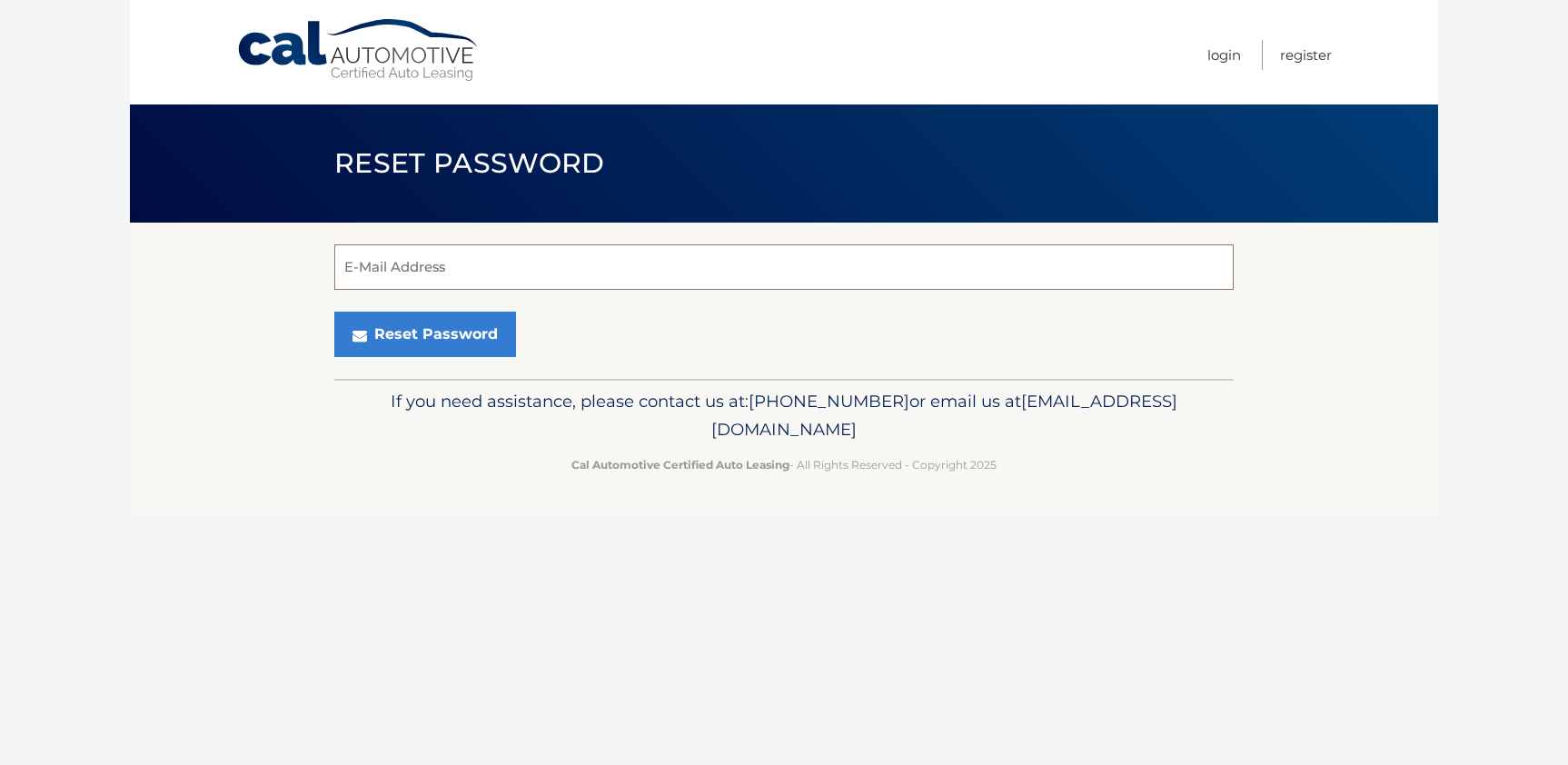
click at [423, 262] on input "E-Mail Address" at bounding box center [784, 267] width 900 height 45
type input "Docdbell@gmail.com"
click at [413, 334] on button "Reset Password" at bounding box center [425, 334] width 182 height 45
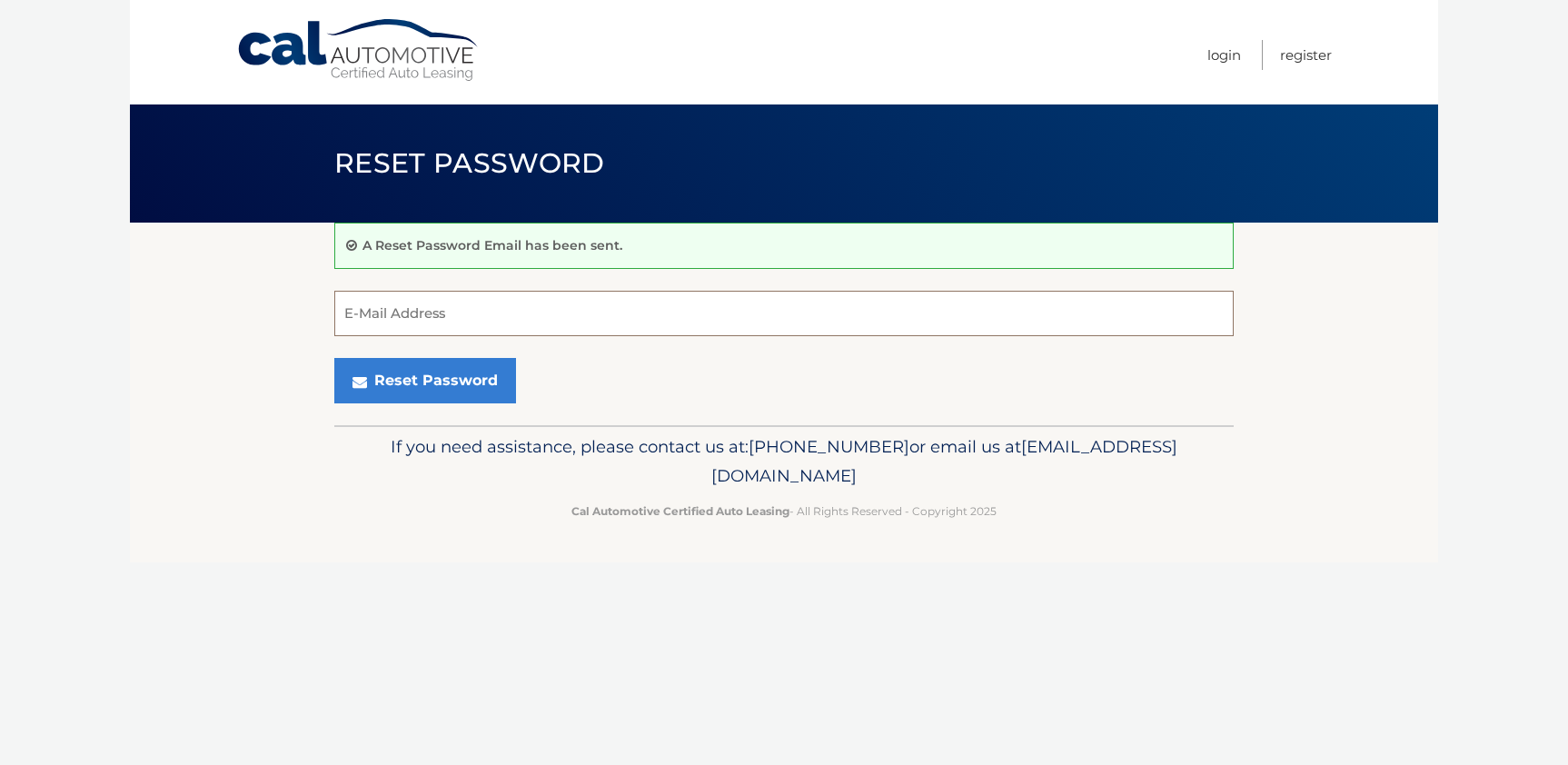
click at [464, 316] on input "E-Mail Address" at bounding box center [784, 313] width 900 height 45
type input "Docdbell@gmail.com"
click at [1222, 54] on link "Login" at bounding box center [1224, 54] width 33 height 30
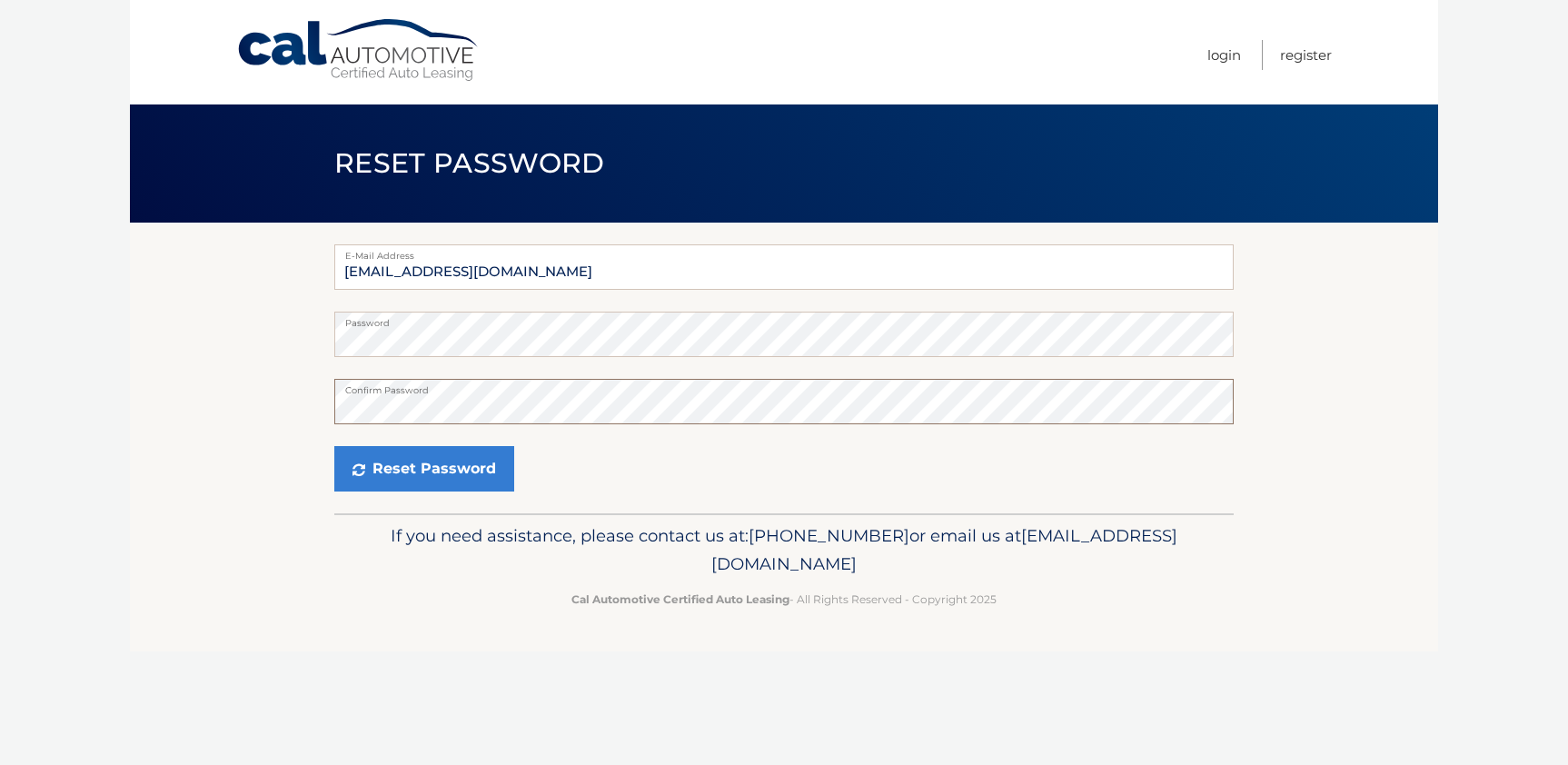
click at [334, 446] on button "Reset Password" at bounding box center [424, 468] width 180 height 45
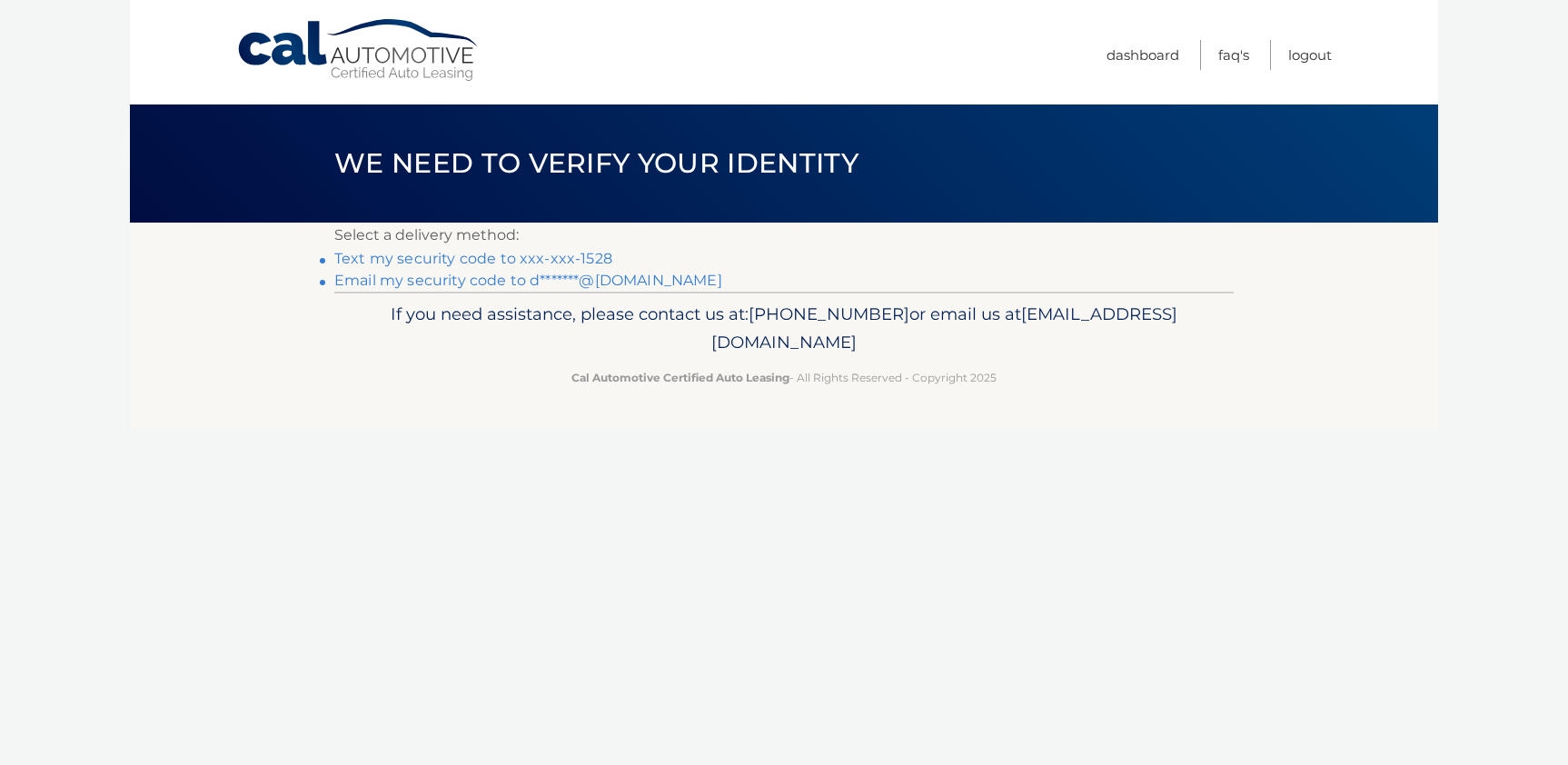
click at [575, 257] on link "Text my security code to xxx-xxx-1528" at bounding box center [473, 258] width 278 height 18
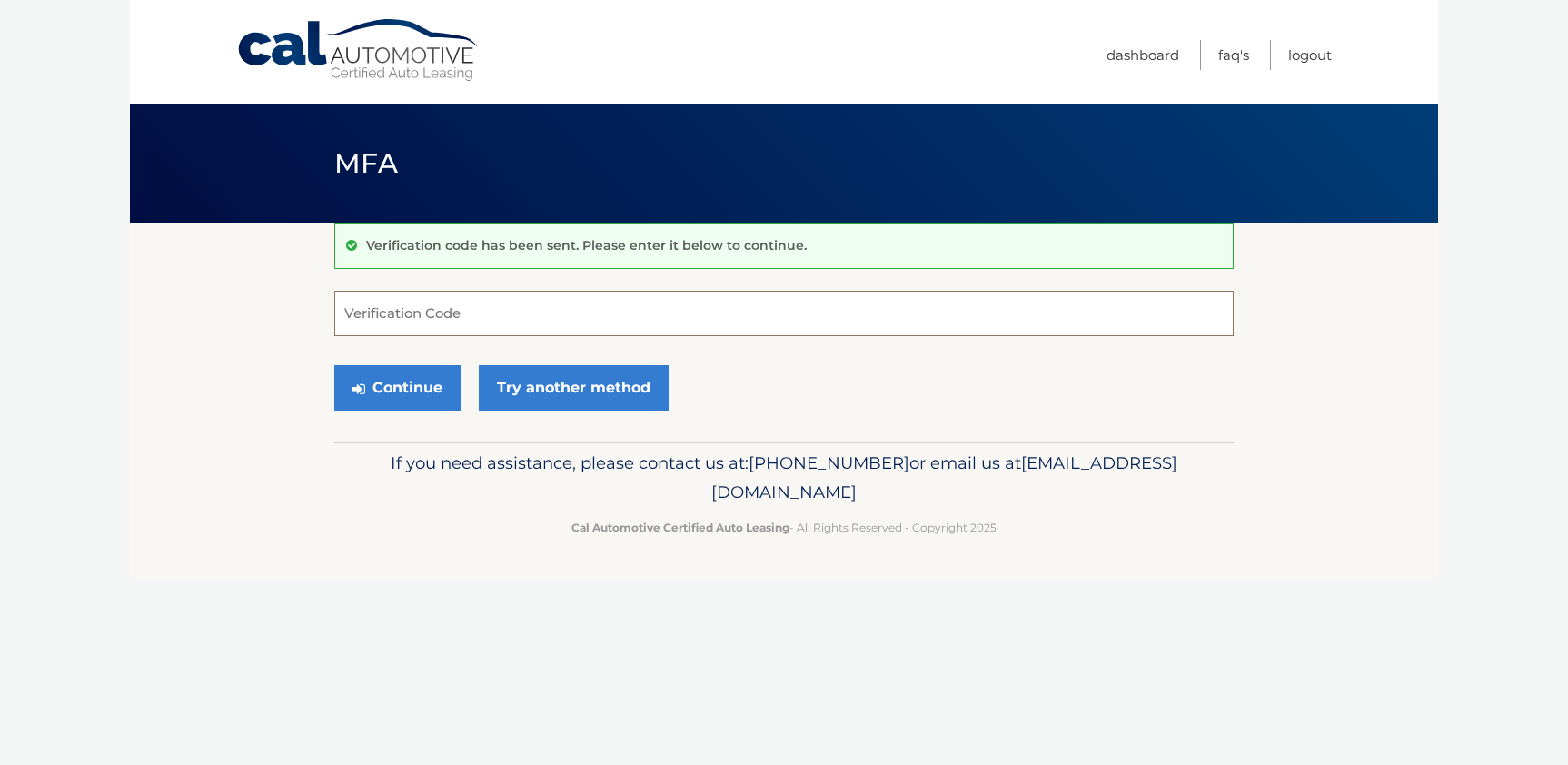
click at [476, 318] on input "Verification Code" at bounding box center [784, 313] width 900 height 45
type input "735535"
click at [334, 365] on button "Continue" at bounding box center [397, 388] width 126 height 45
click at [420, 385] on button "Continue" at bounding box center [397, 388] width 126 height 45
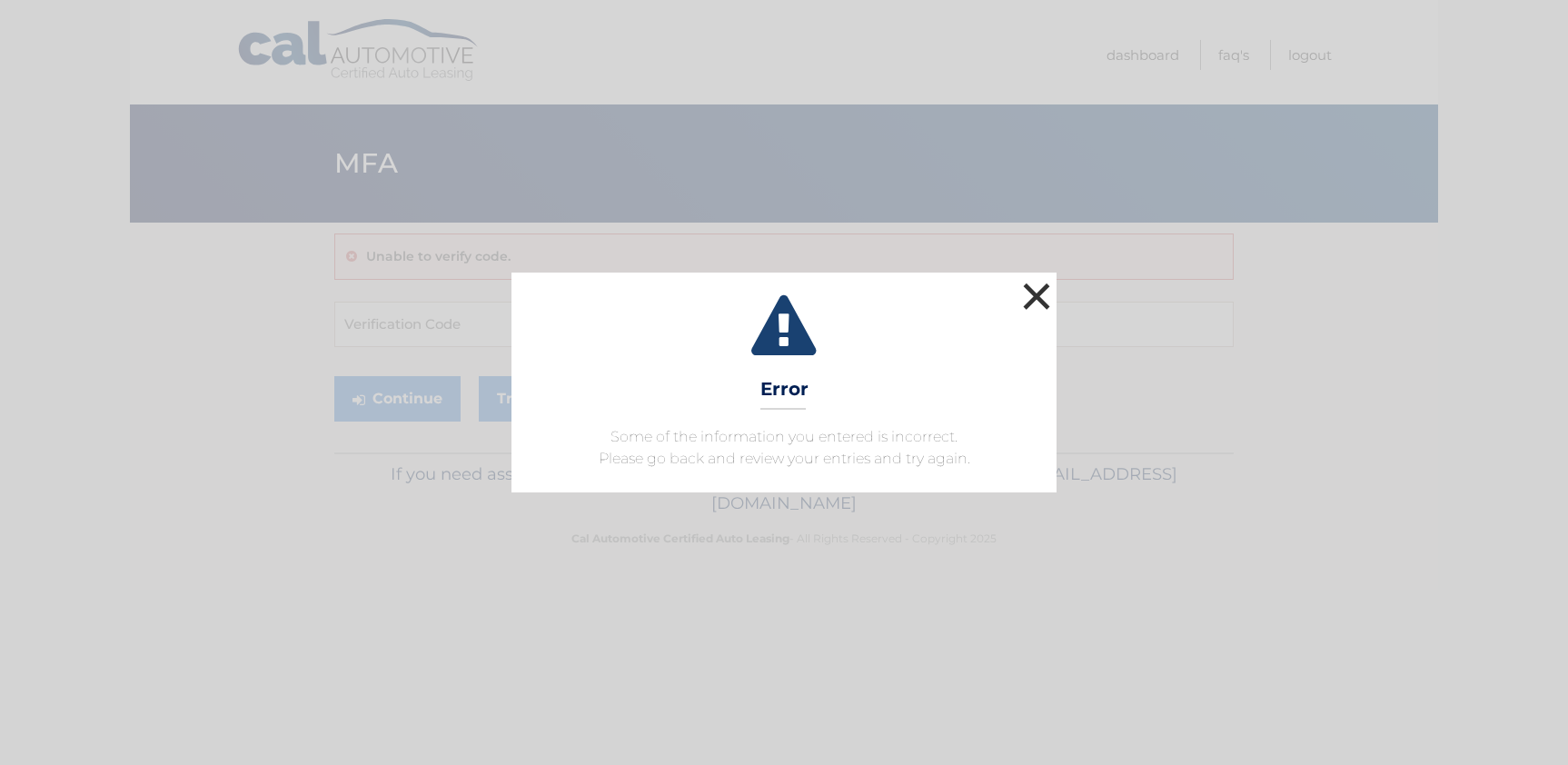
click at [1036, 293] on button "×" at bounding box center [1036, 295] width 36 height 36
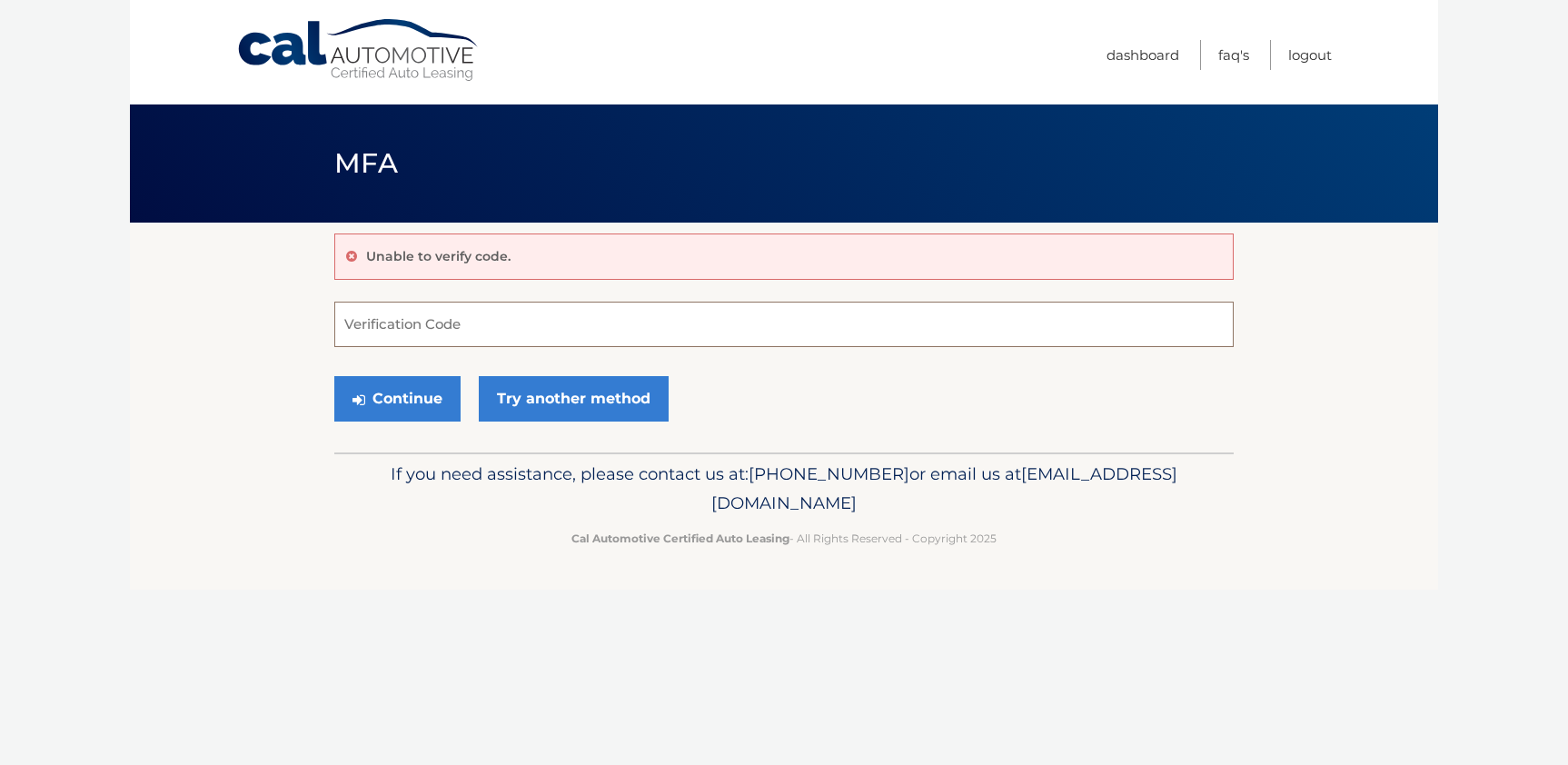
click at [441, 331] on input "Verification Code" at bounding box center [784, 324] width 900 height 45
type input "735535"
click at [416, 400] on button "Continue" at bounding box center [397, 399] width 126 height 45
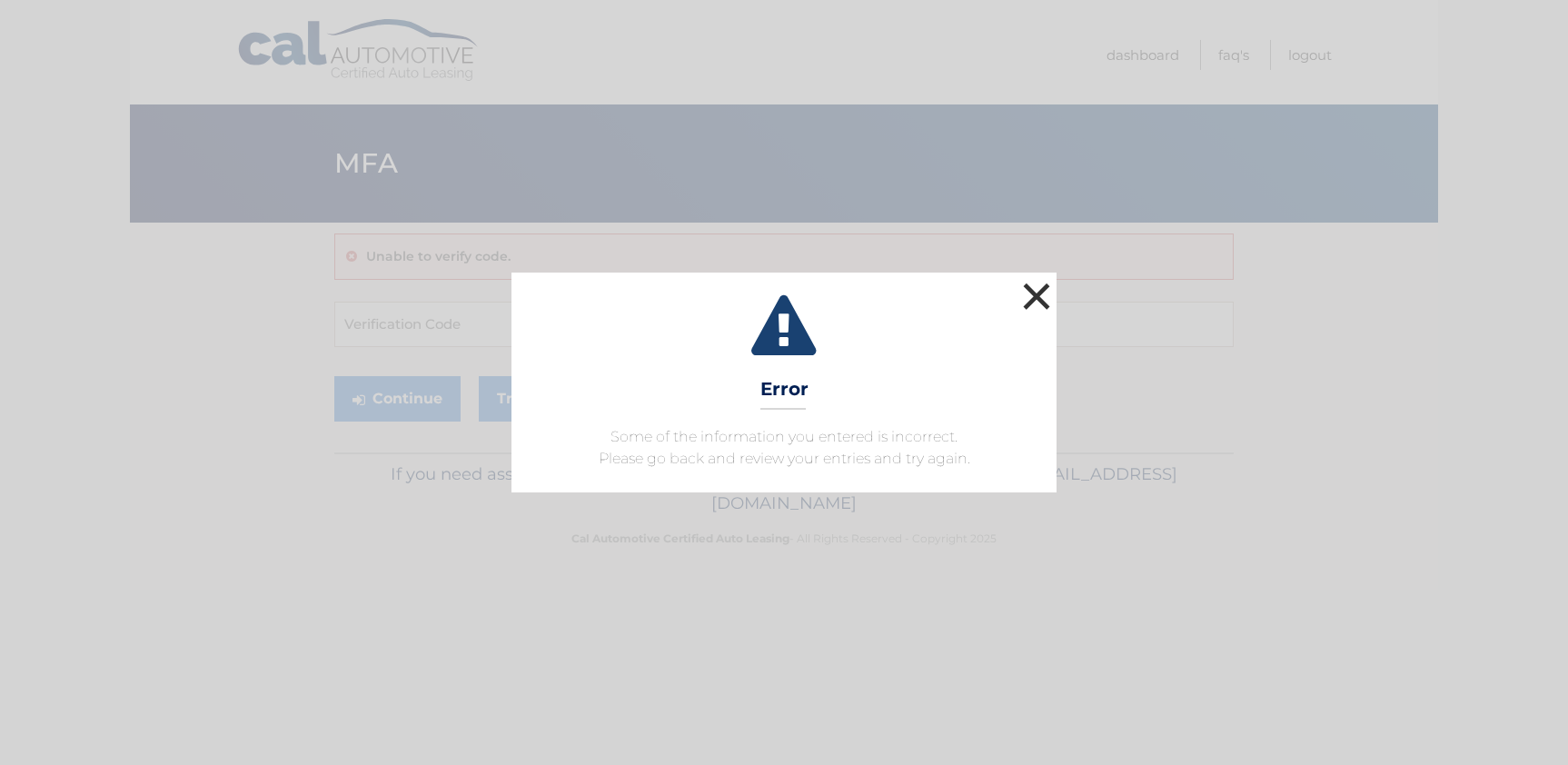
click at [1044, 292] on button "×" at bounding box center [1036, 295] width 36 height 36
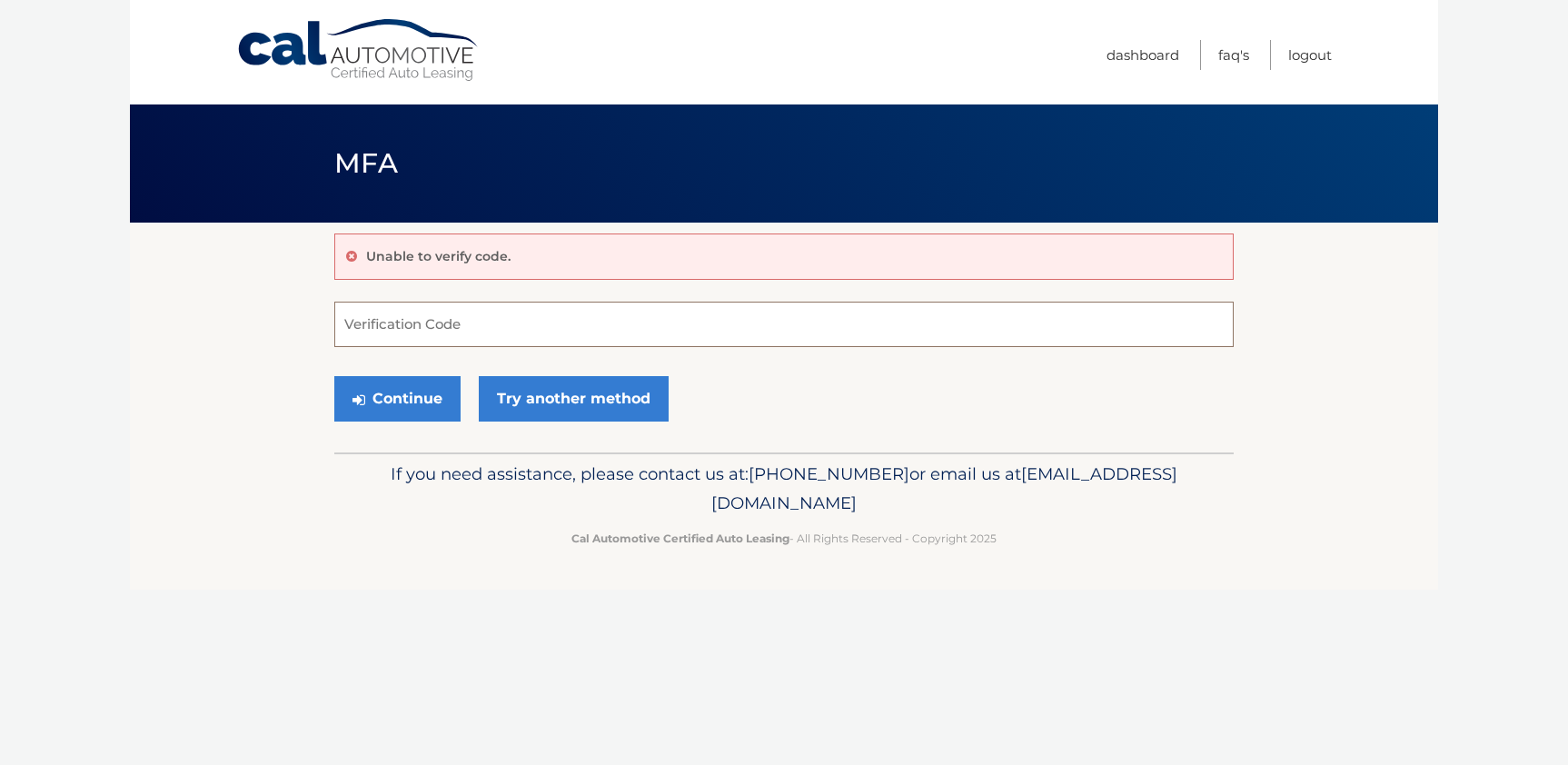
click at [378, 322] on input "Verification Code" at bounding box center [784, 324] width 900 height 45
click at [574, 406] on link "Try another method" at bounding box center [574, 399] width 190 height 45
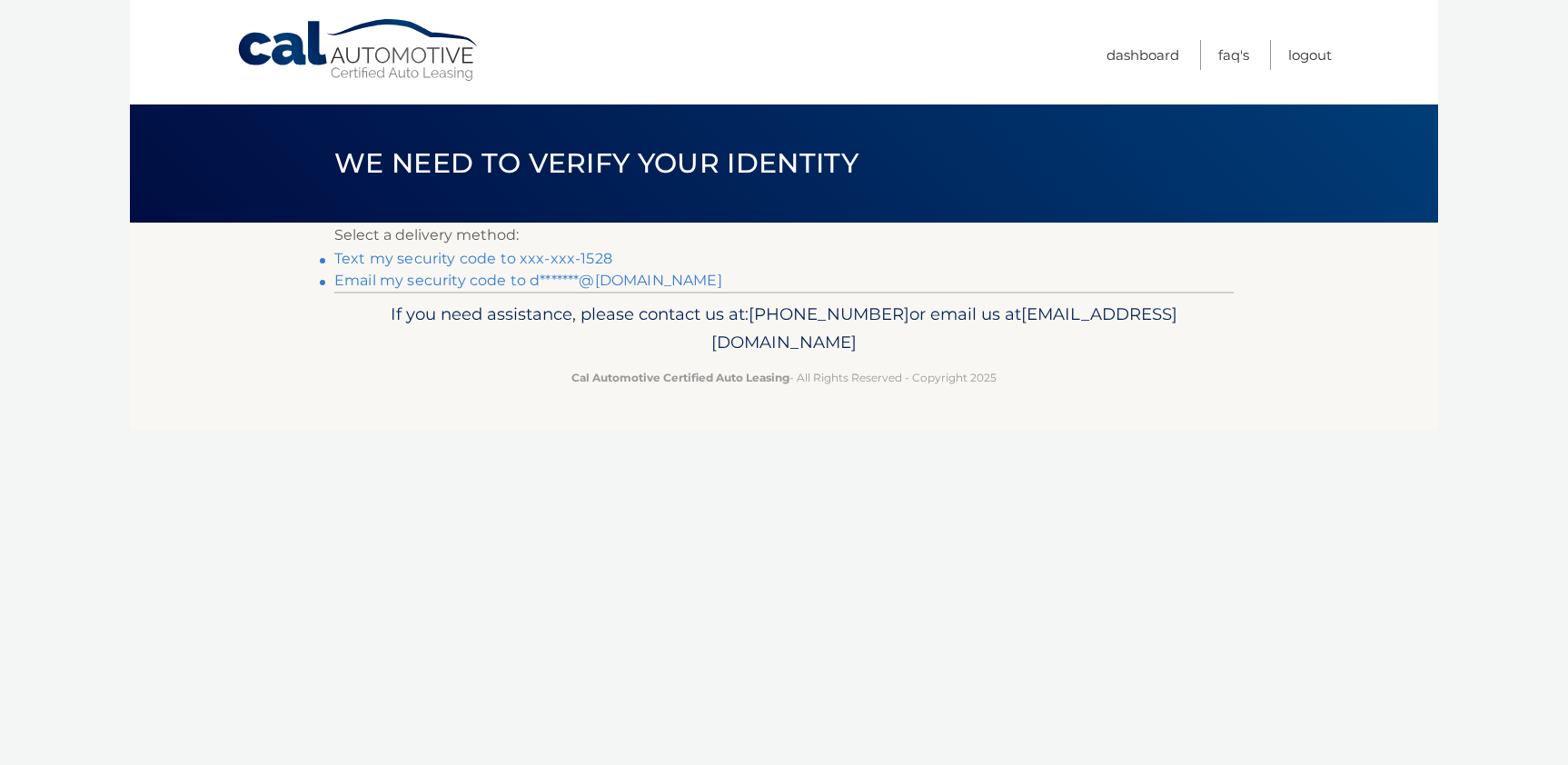
click at [455, 280] on link "Email my security code to d*******@[DOMAIN_NAME]" at bounding box center [528, 280] width 388 height 18
click at [588, 278] on link "Email my security code to d*******@gmail.com" at bounding box center [528, 280] width 388 height 18
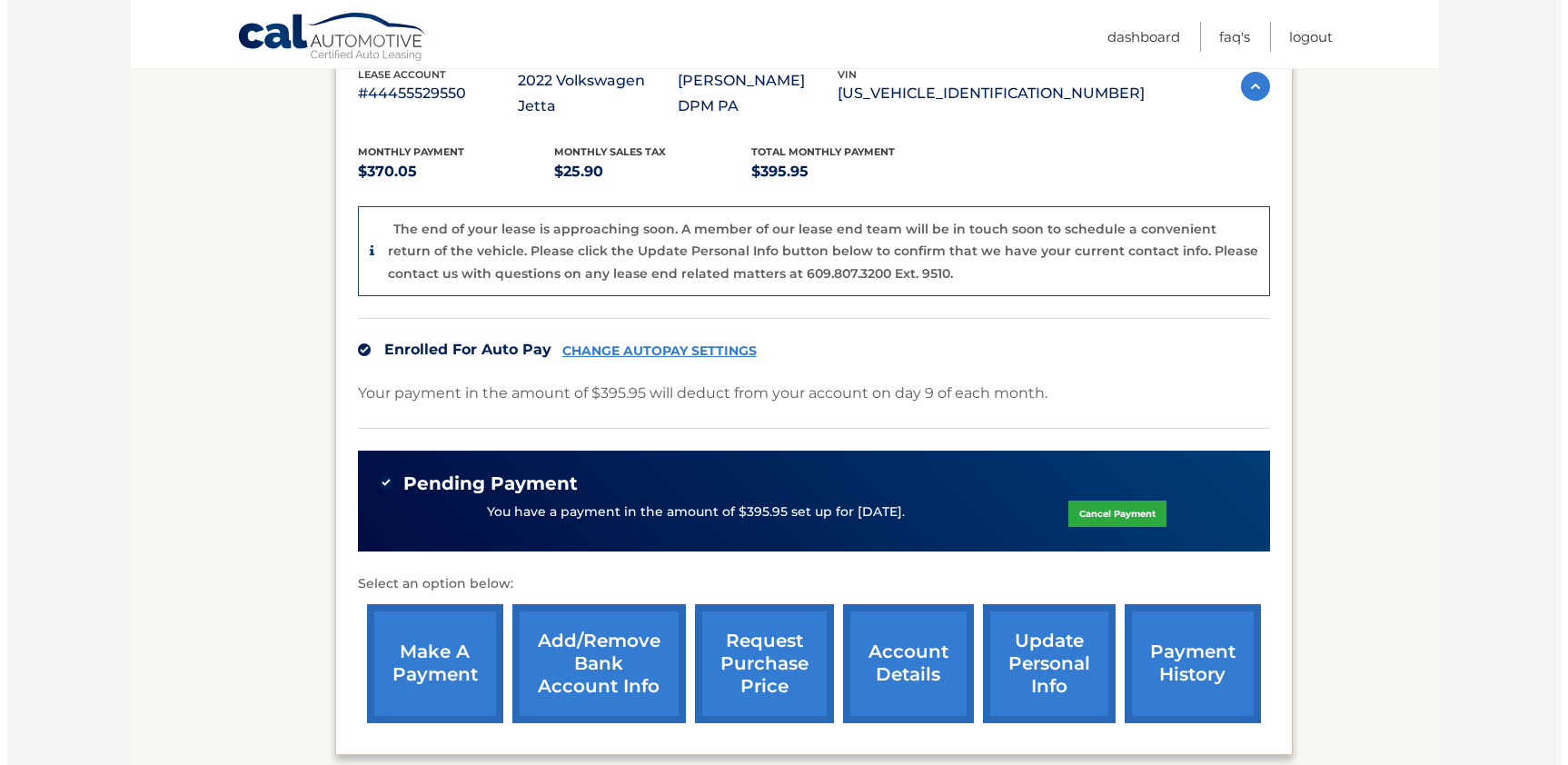
scroll to position [501, 0]
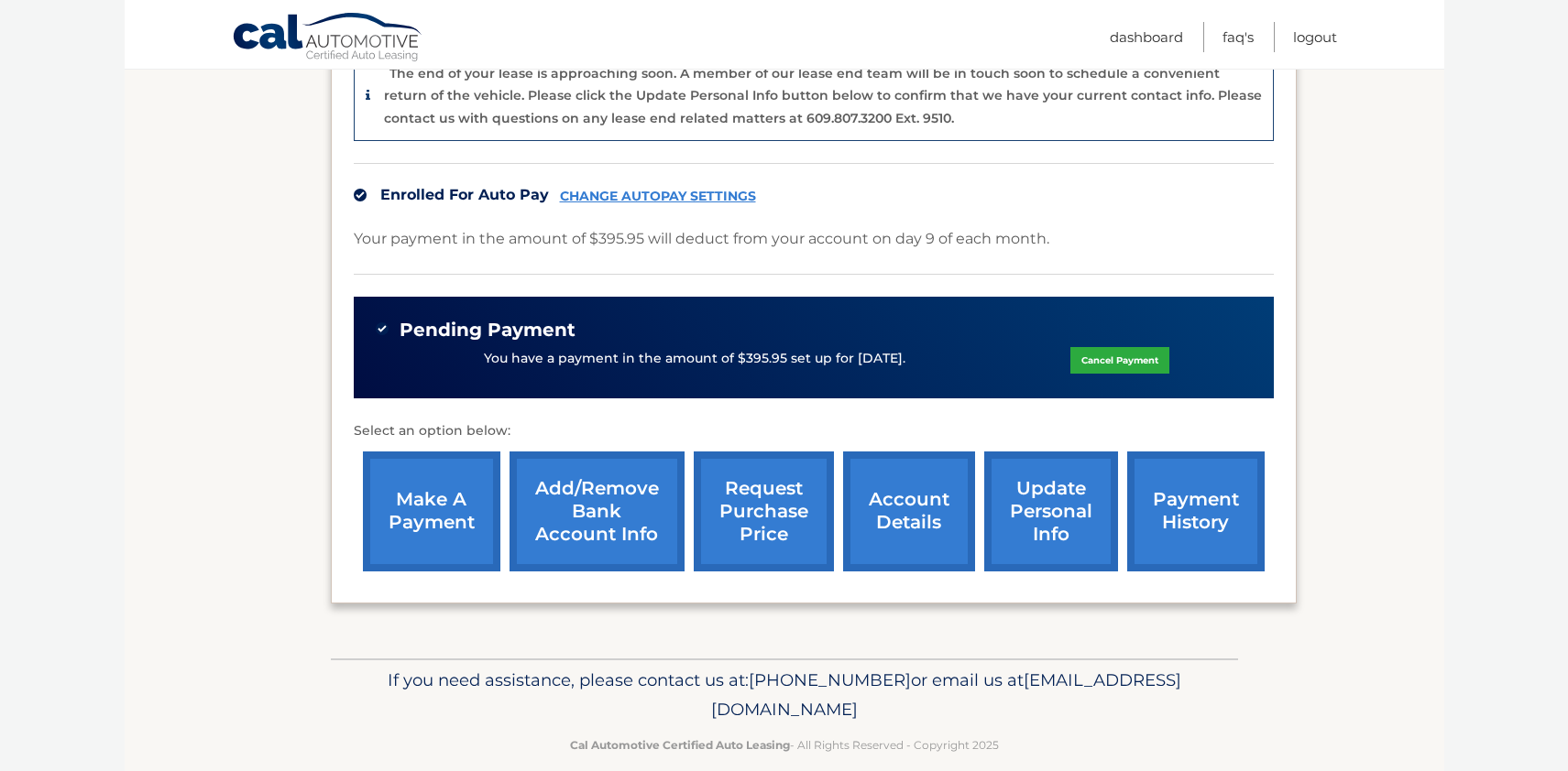
click at [787, 465] on link "request purchase price" at bounding box center [763, 511] width 141 height 120
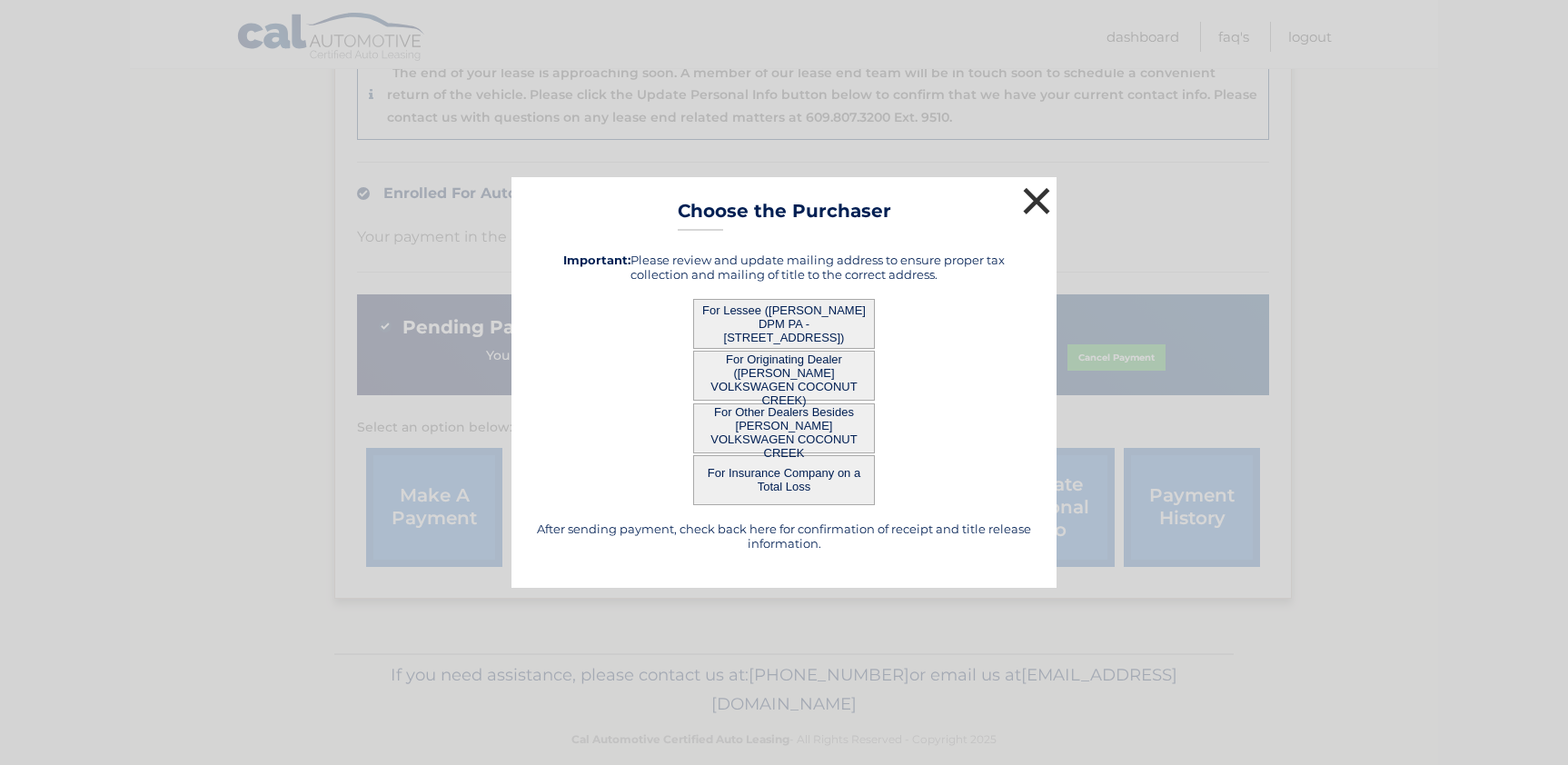
click at [1035, 192] on button "×" at bounding box center [1036, 200] width 36 height 36
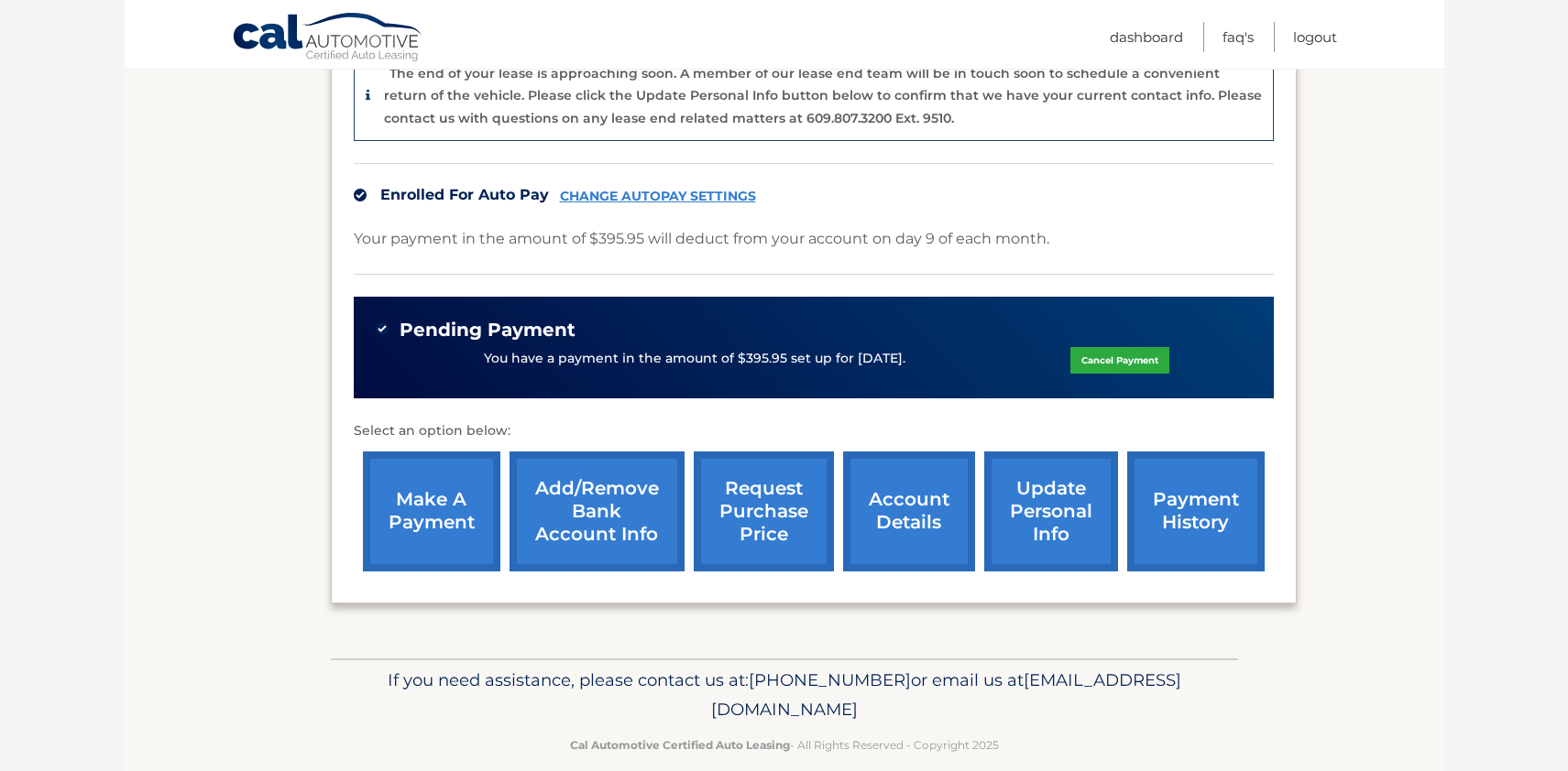
click at [784, 481] on link "request purchase price" at bounding box center [763, 511] width 141 height 120
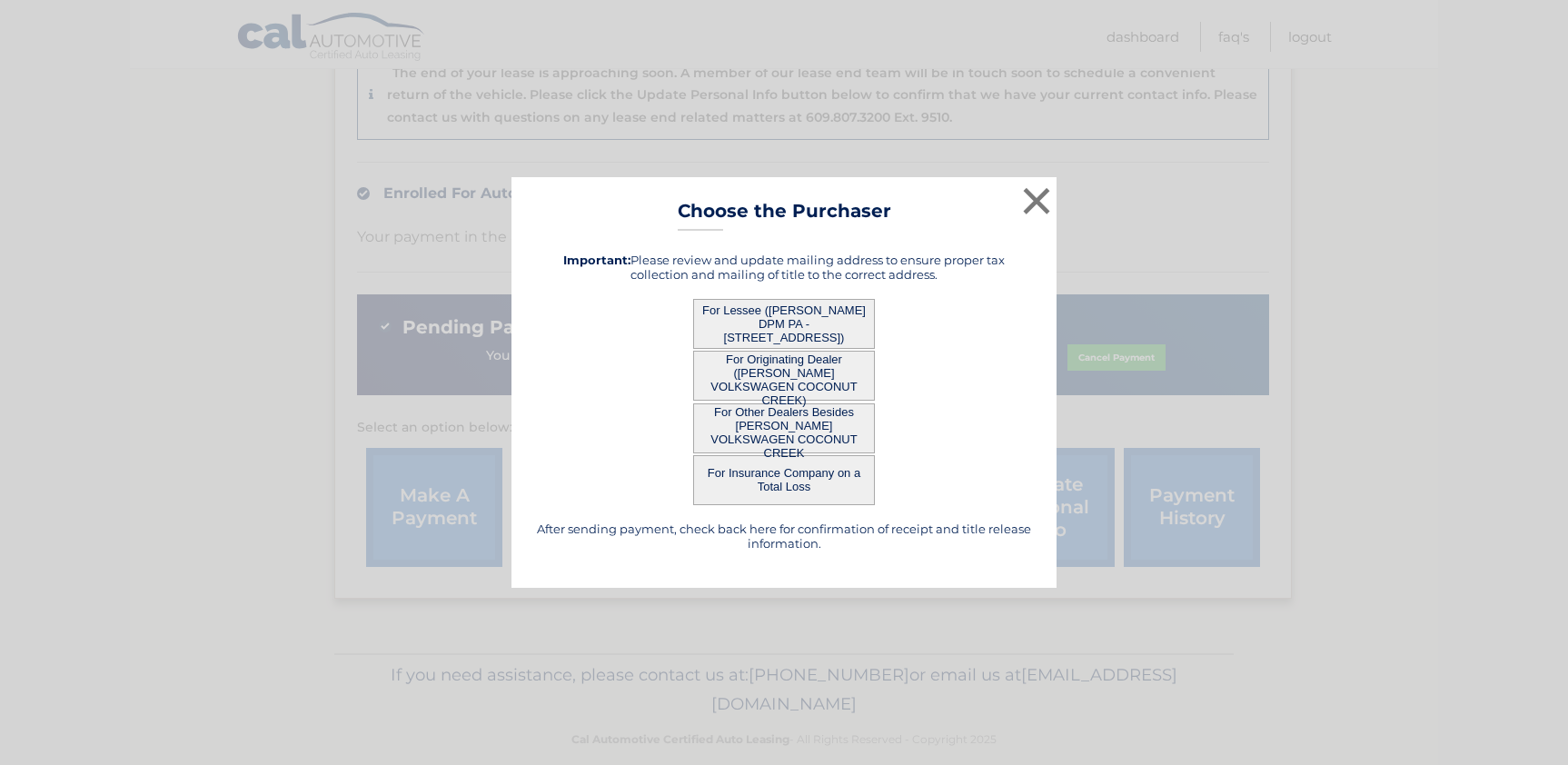
click at [791, 314] on button "For Lessee ([PERSON_NAME] DPM PA - [STREET_ADDRESS])" at bounding box center [784, 324] width 182 height 50
click at [793, 317] on button "For Lessee ([PERSON_NAME] DPM PA - [STREET_ADDRESS])" at bounding box center [784, 324] width 182 height 50
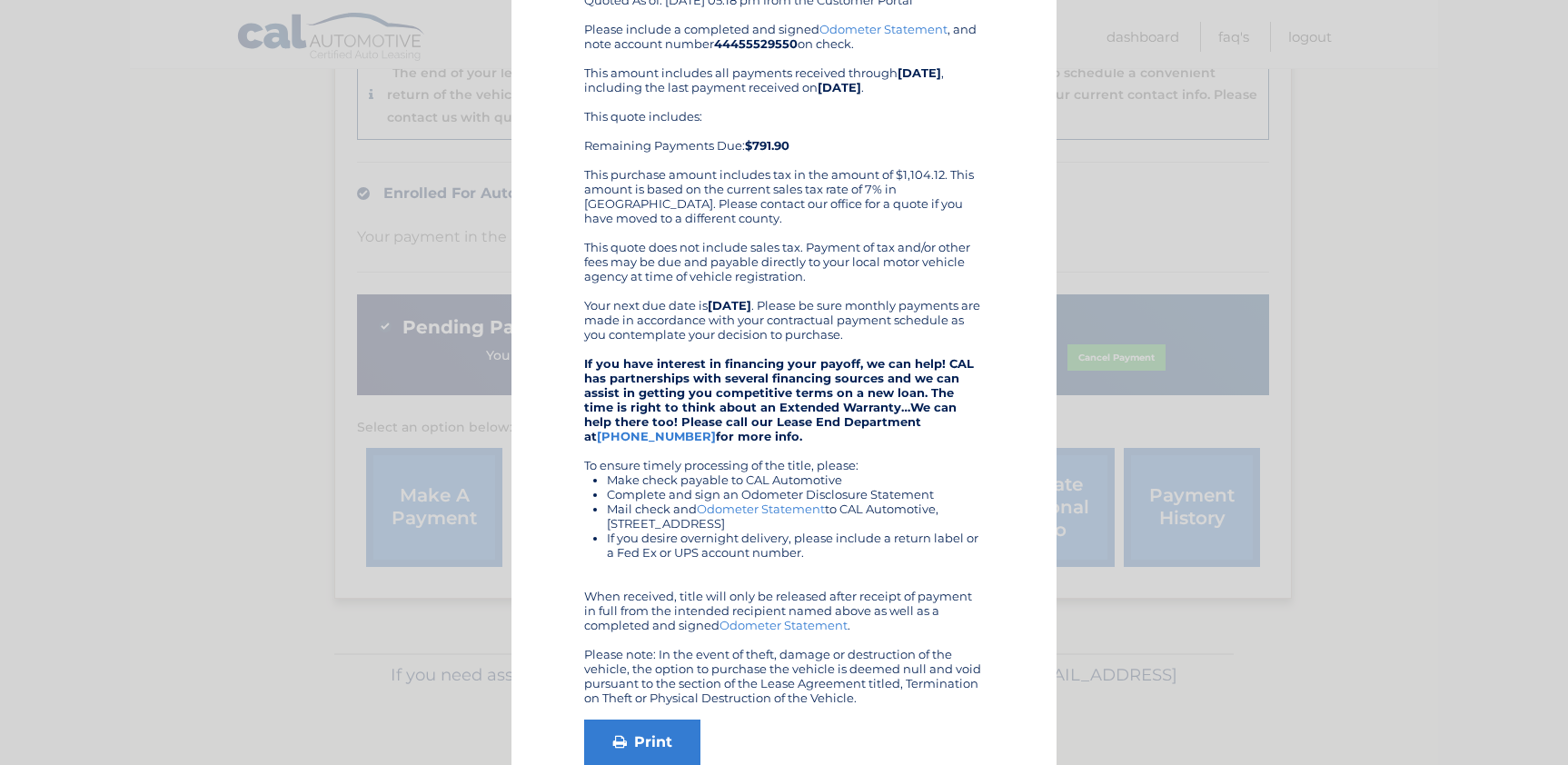
scroll to position [0, 0]
